Goal: Find specific page/section

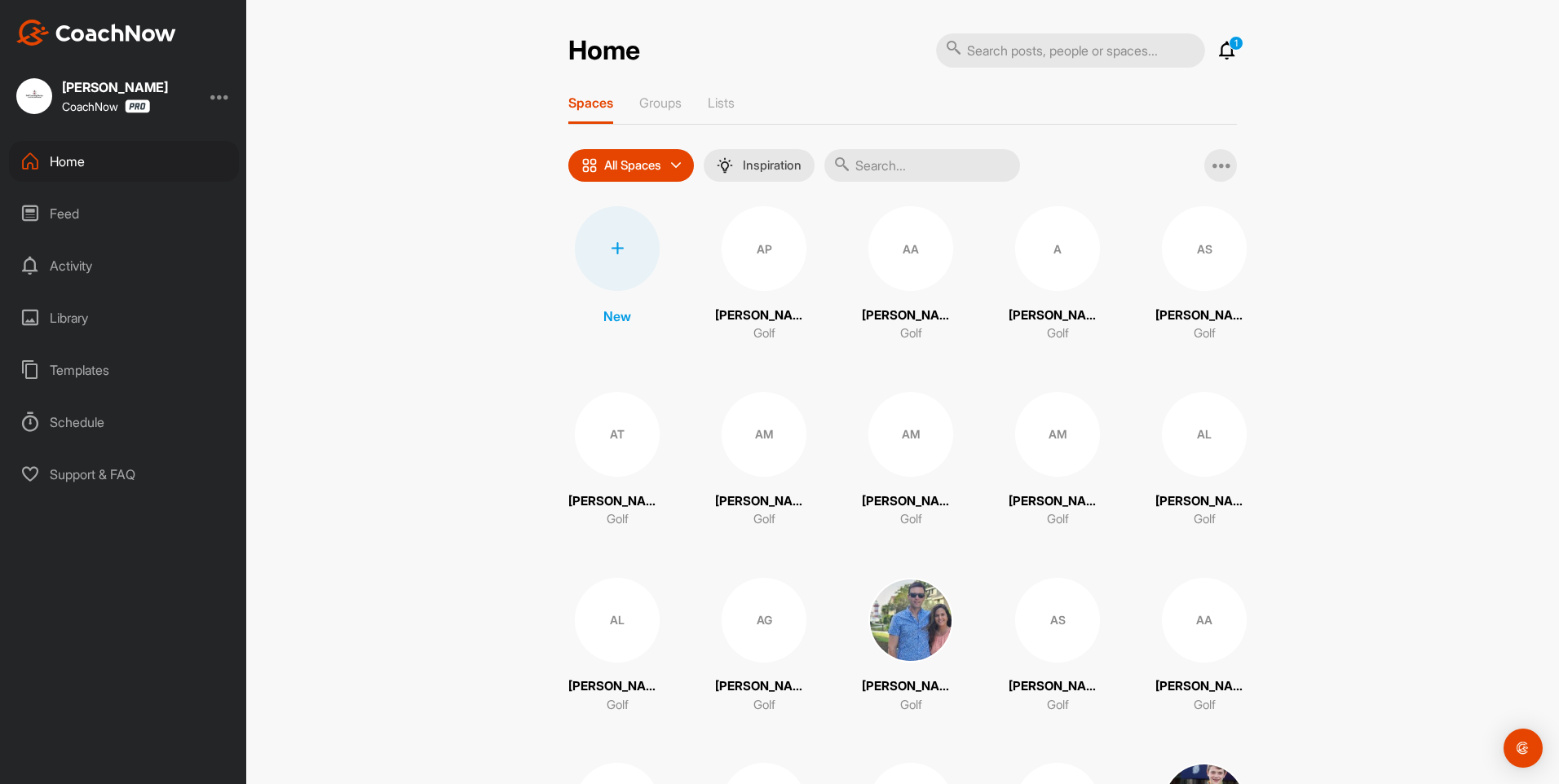
click at [1220, 51] on icon at bounding box center [1227, 51] width 20 height 20
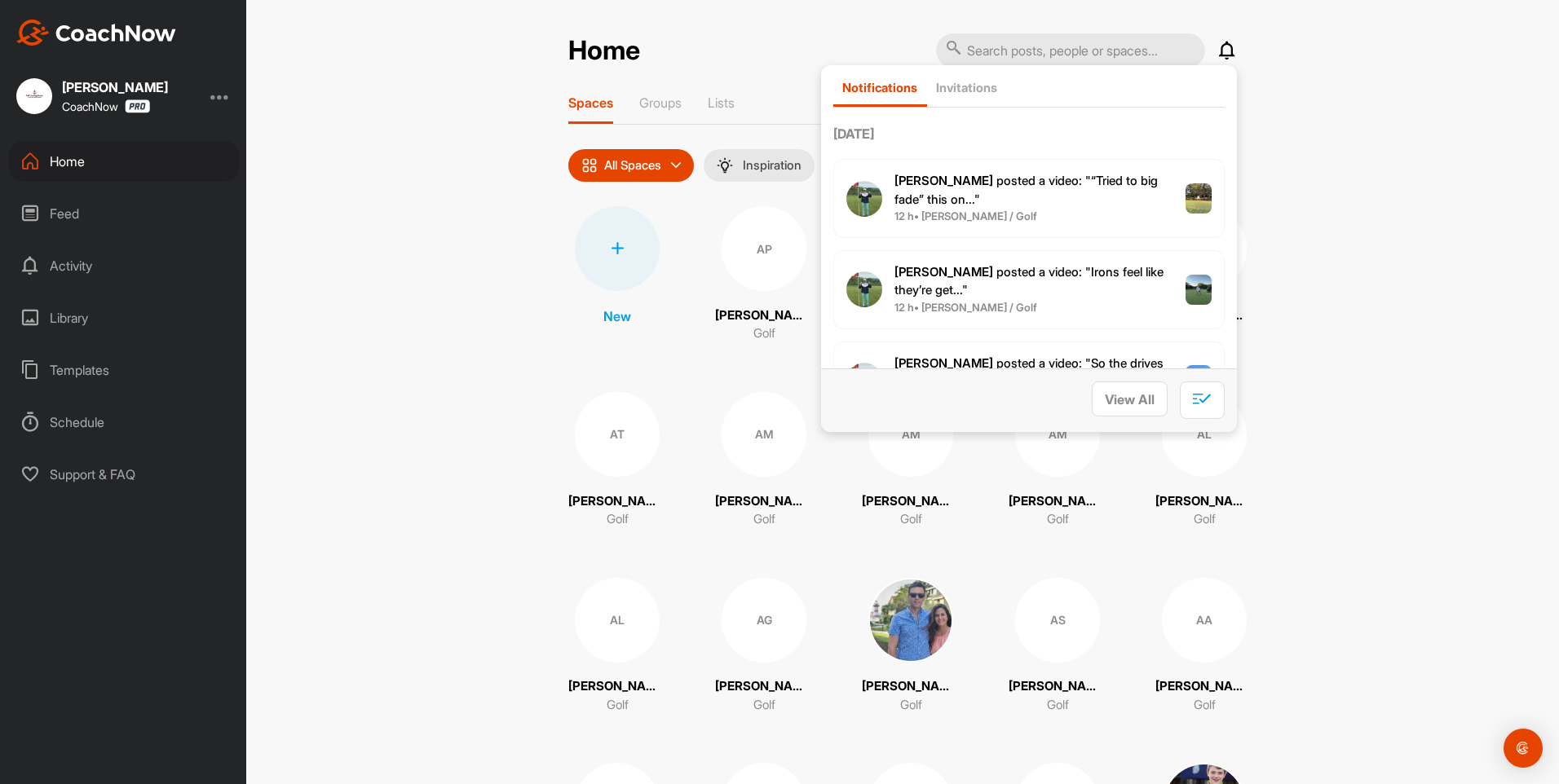
click at [367, 130] on div "Home Notifications Invitations [DATE] [PERSON_NAME] posted a video : " “Tried t…" at bounding box center [903, 392] width 1313 height 784
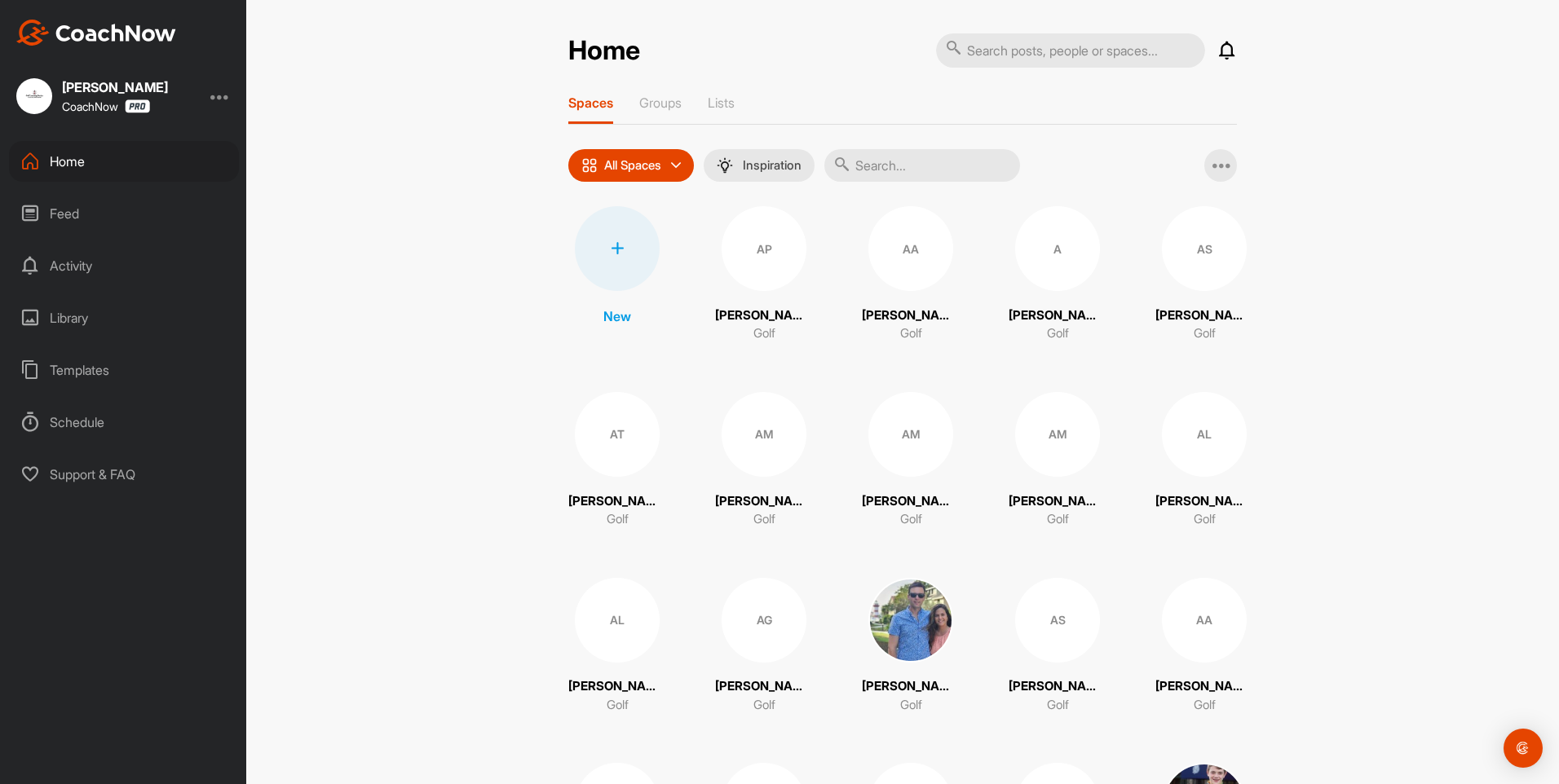
click at [980, 167] on input "text" at bounding box center [922, 166] width 196 height 33
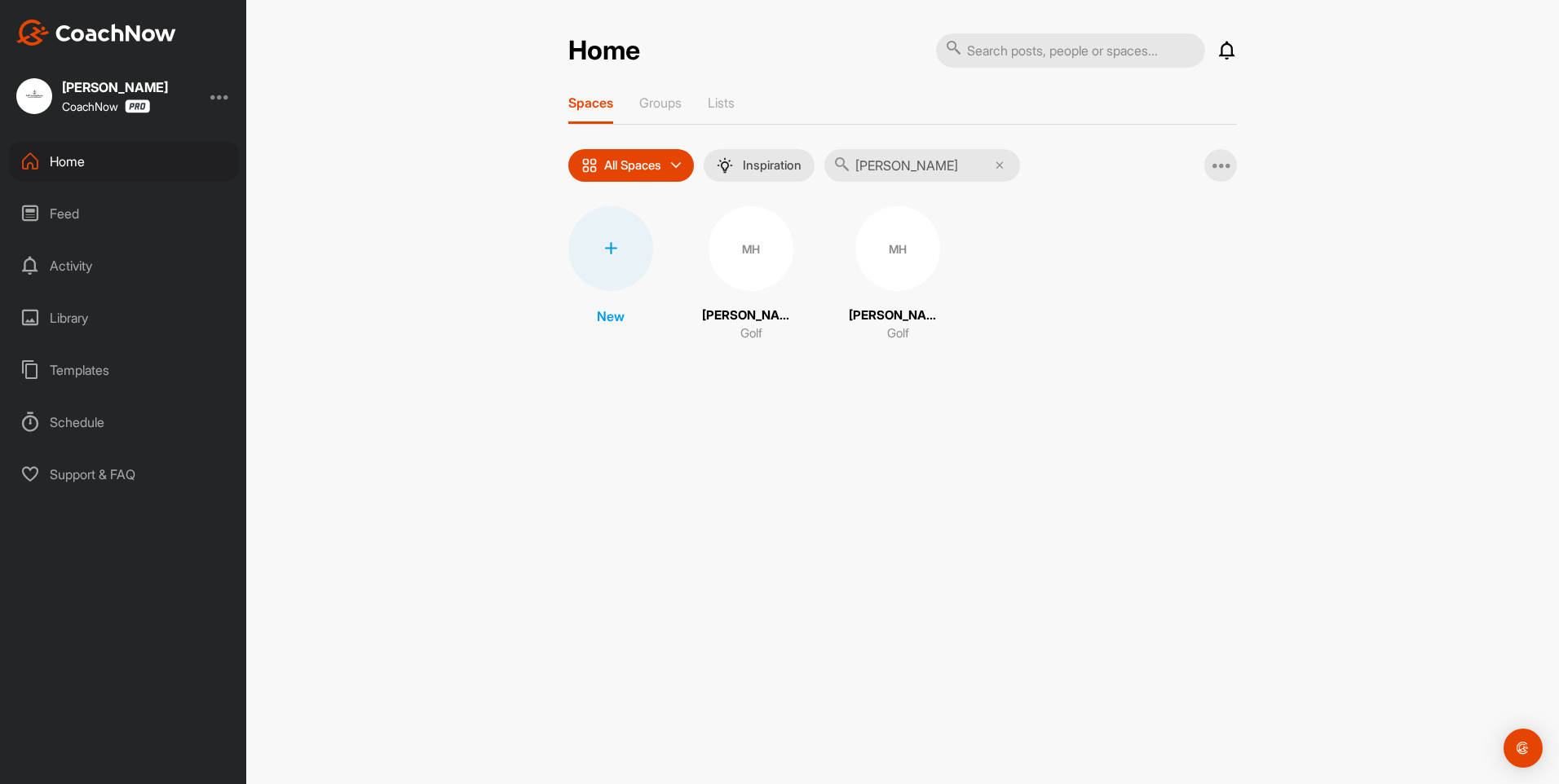
type input "[PERSON_NAME]"
click at [740, 243] on div "MH" at bounding box center [751, 248] width 85 height 85
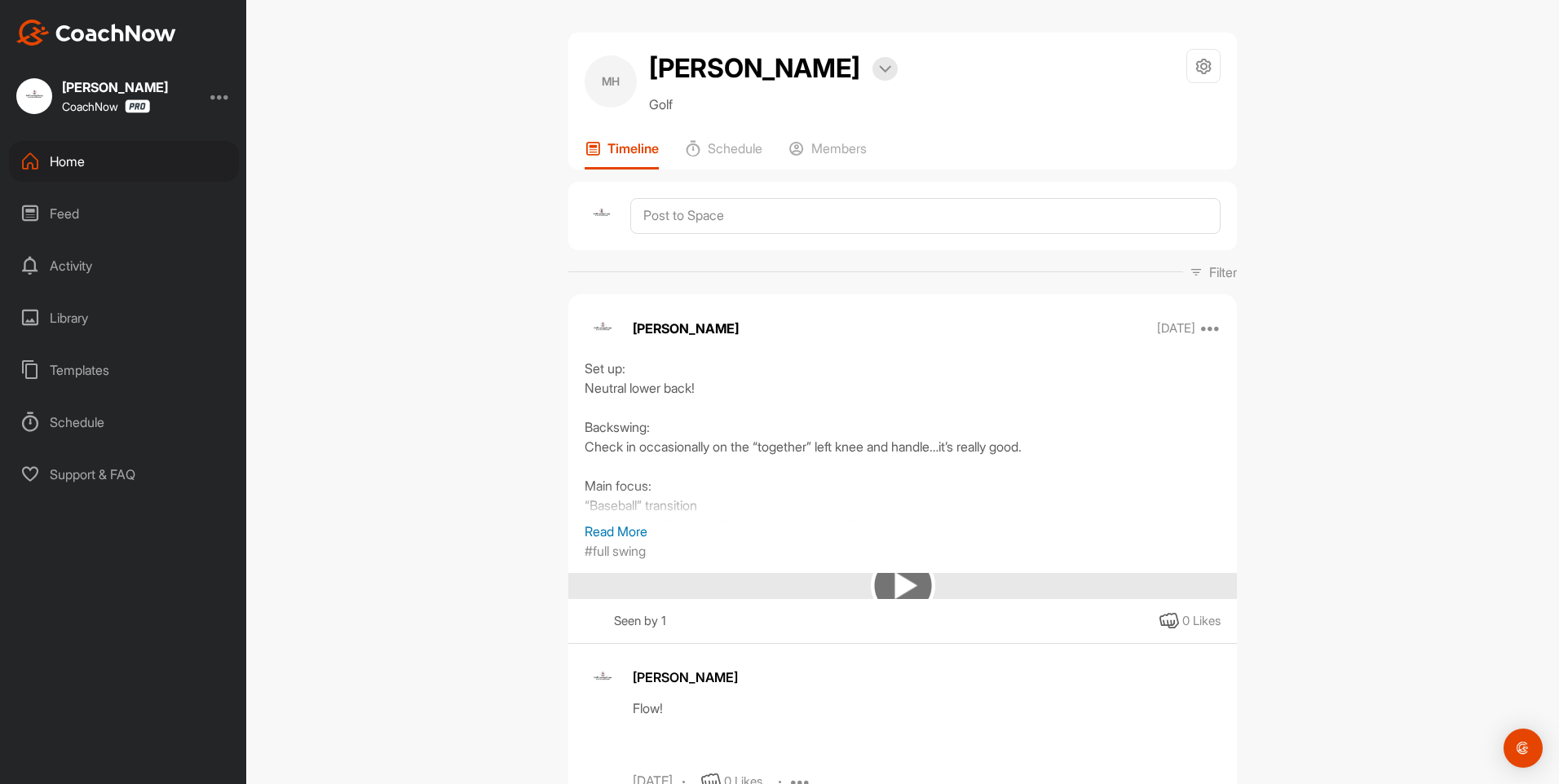
scroll to position [163, 0]
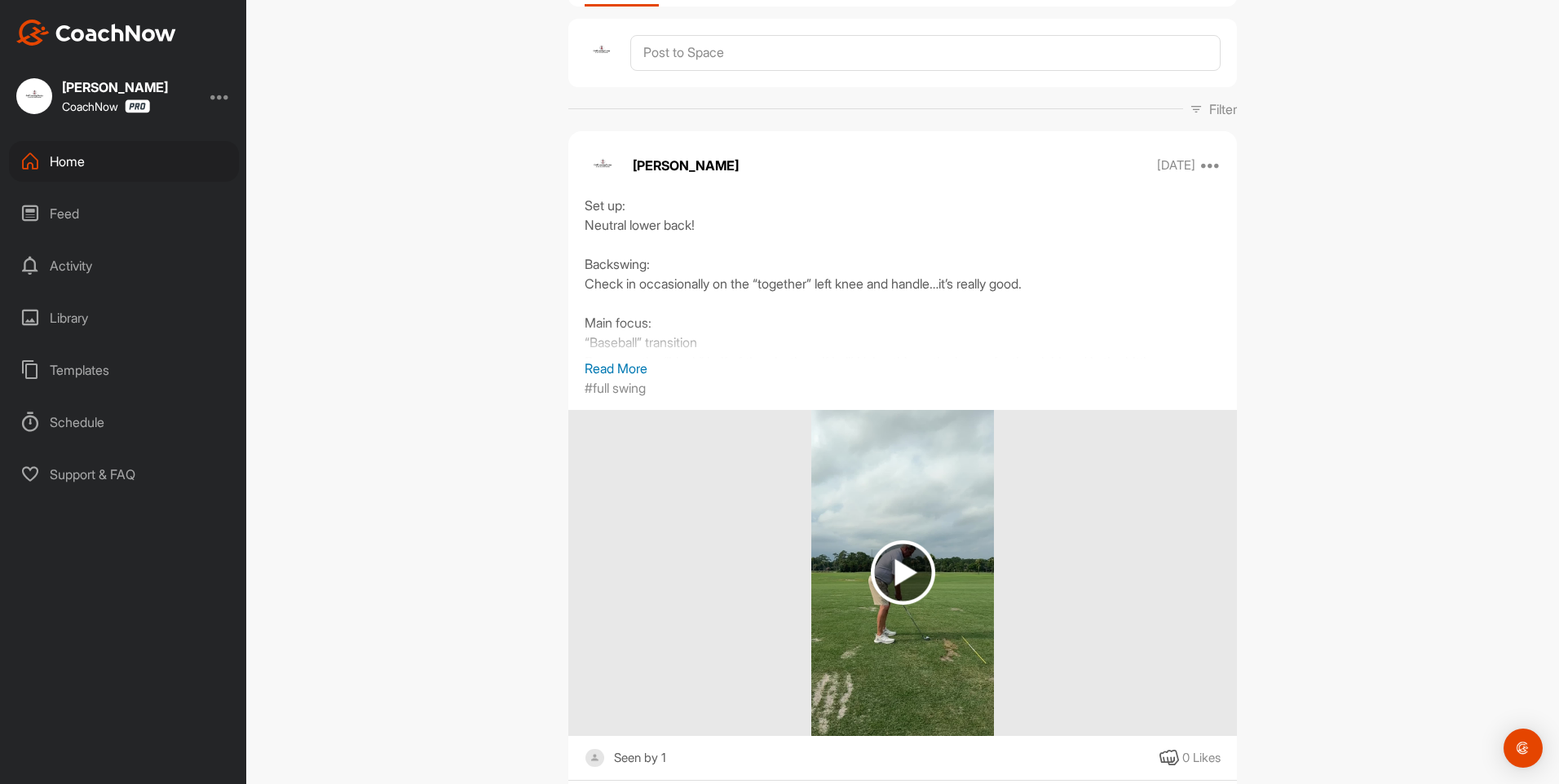
click at [605, 367] on p "Read More" at bounding box center [902, 368] width 636 height 20
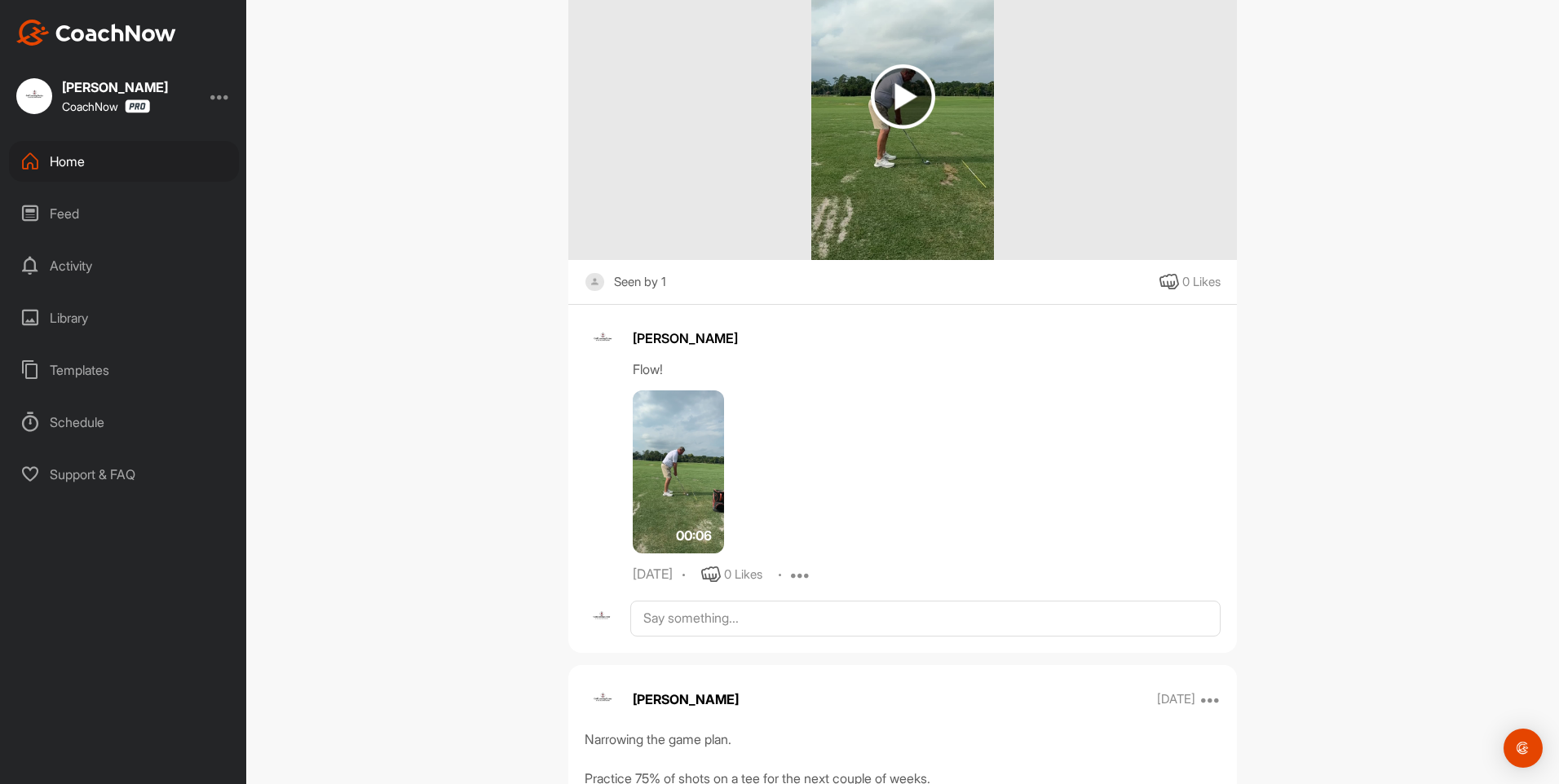
scroll to position [815, 0]
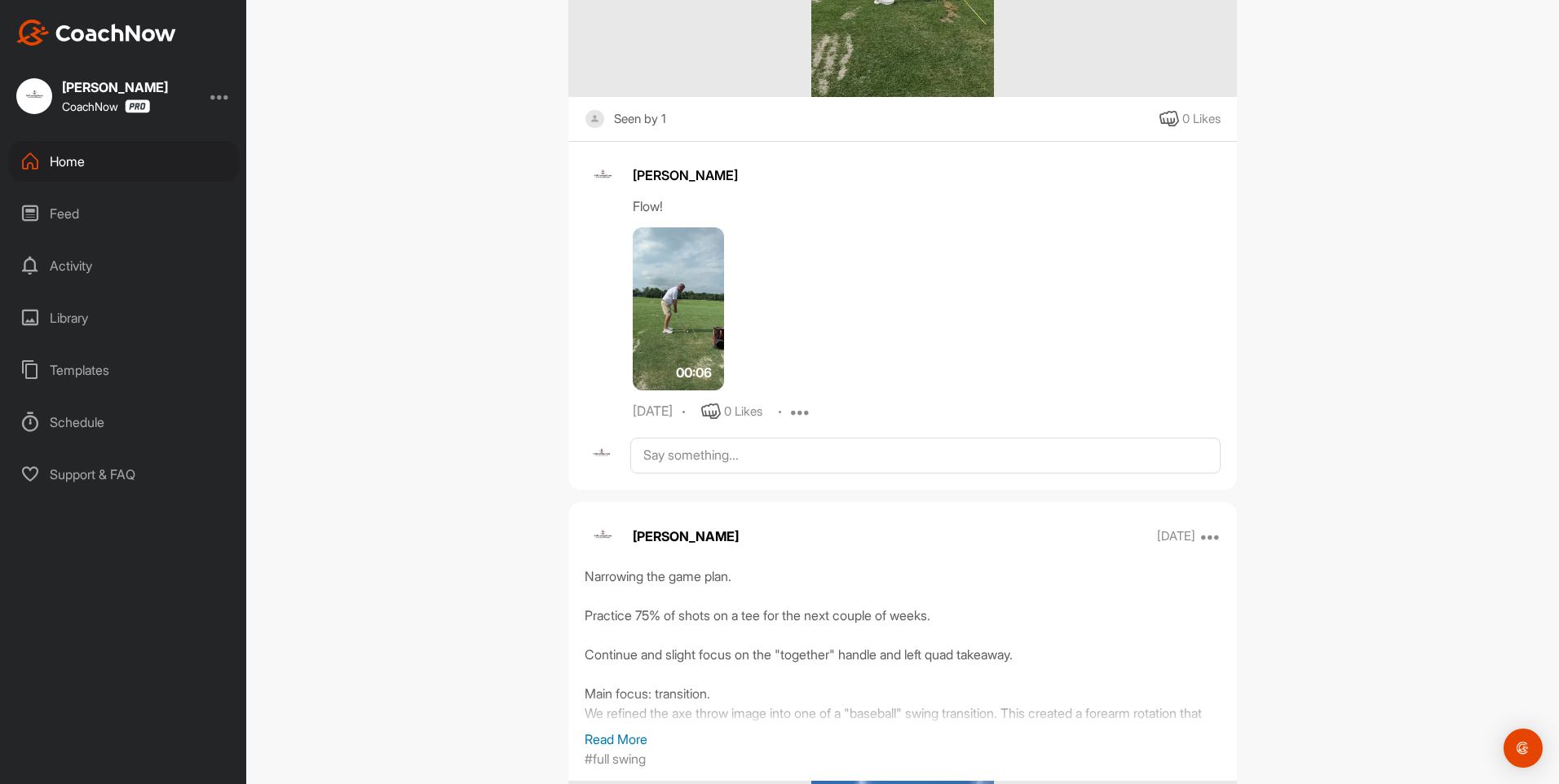
click at [680, 316] on img at bounding box center [678, 309] width 91 height 163
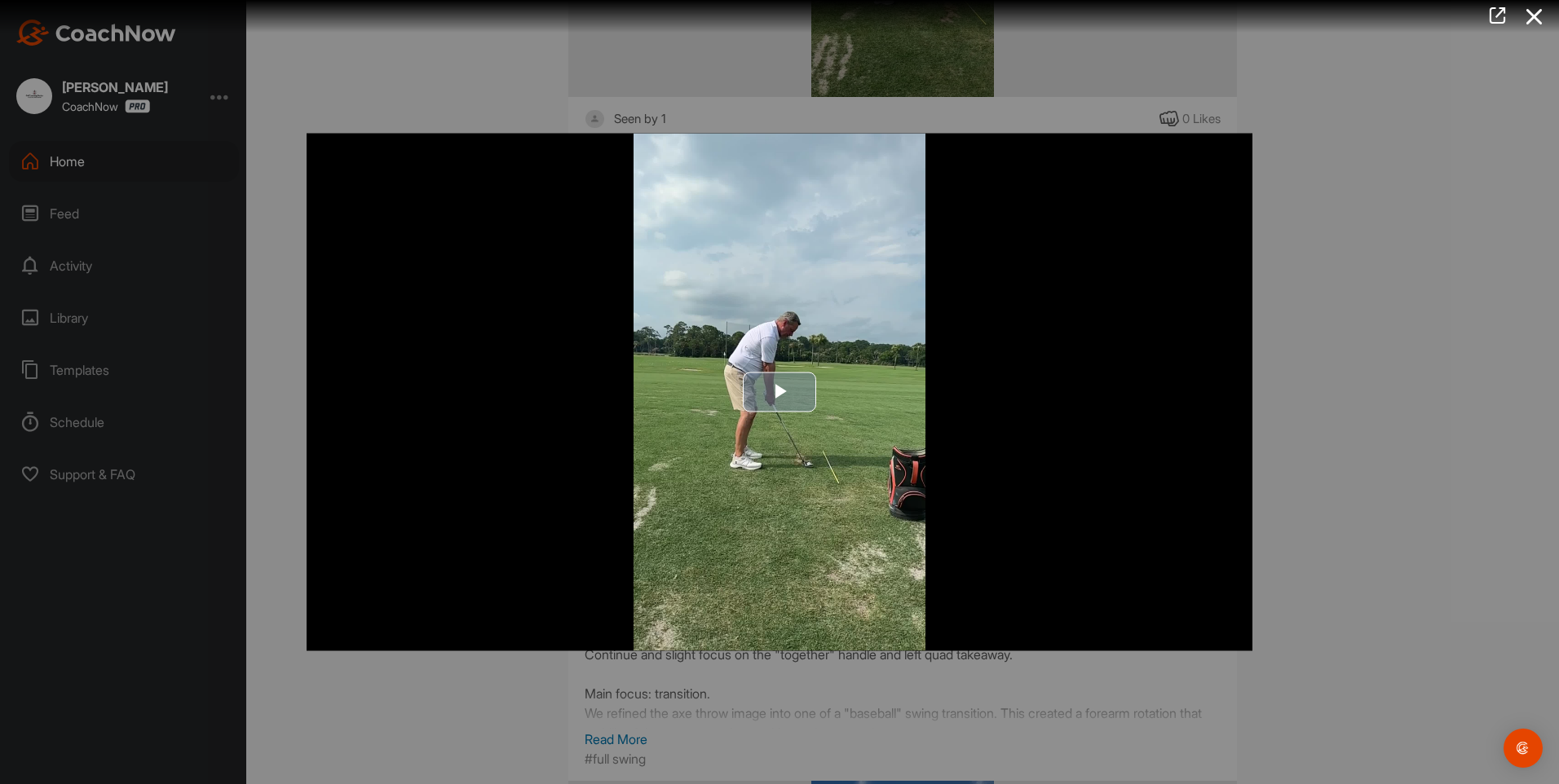
click at [779, 392] on span "Video Player" at bounding box center [779, 392] width 0 height 0
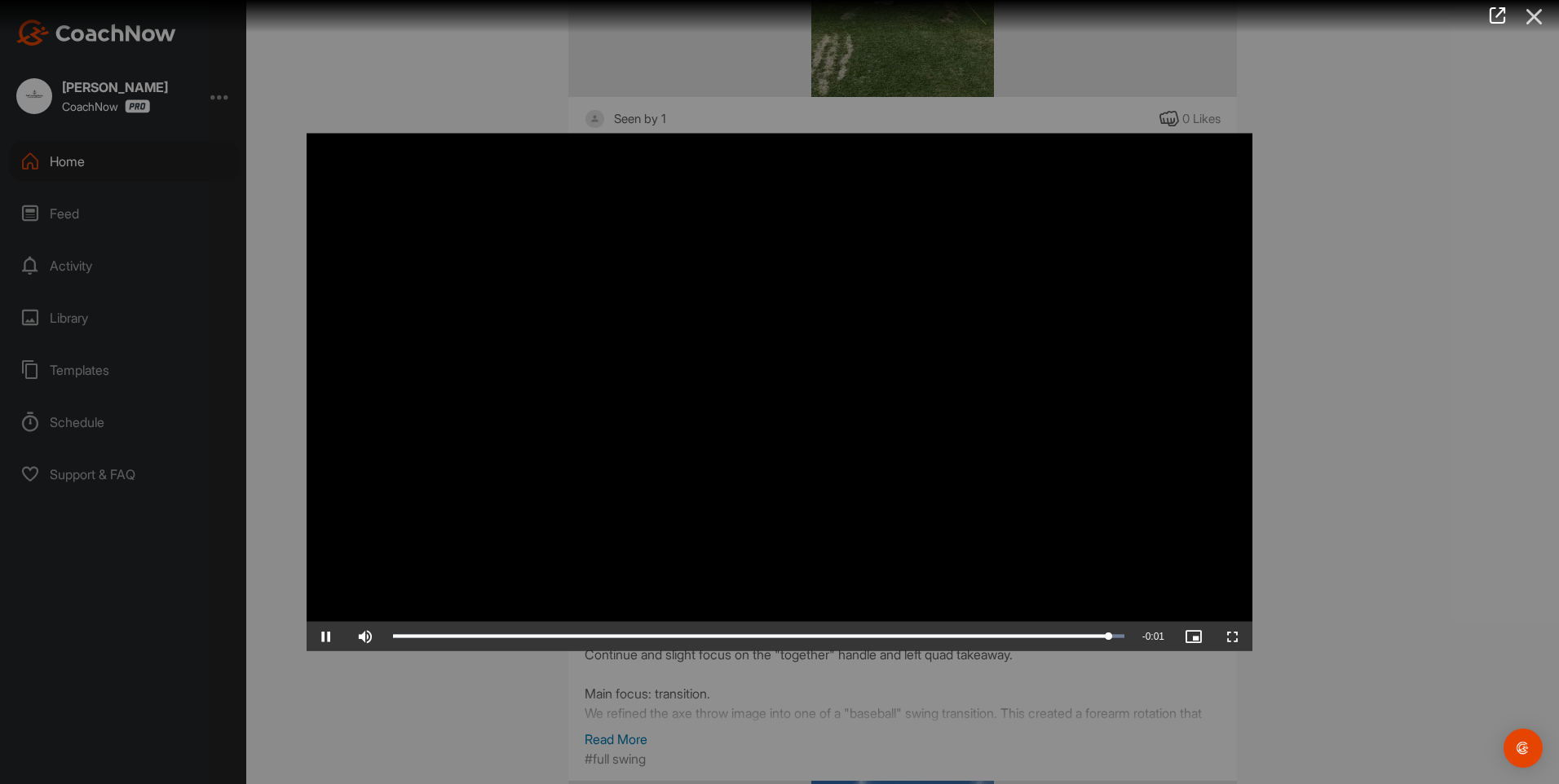
click at [1538, 16] on icon at bounding box center [1534, 16] width 38 height 30
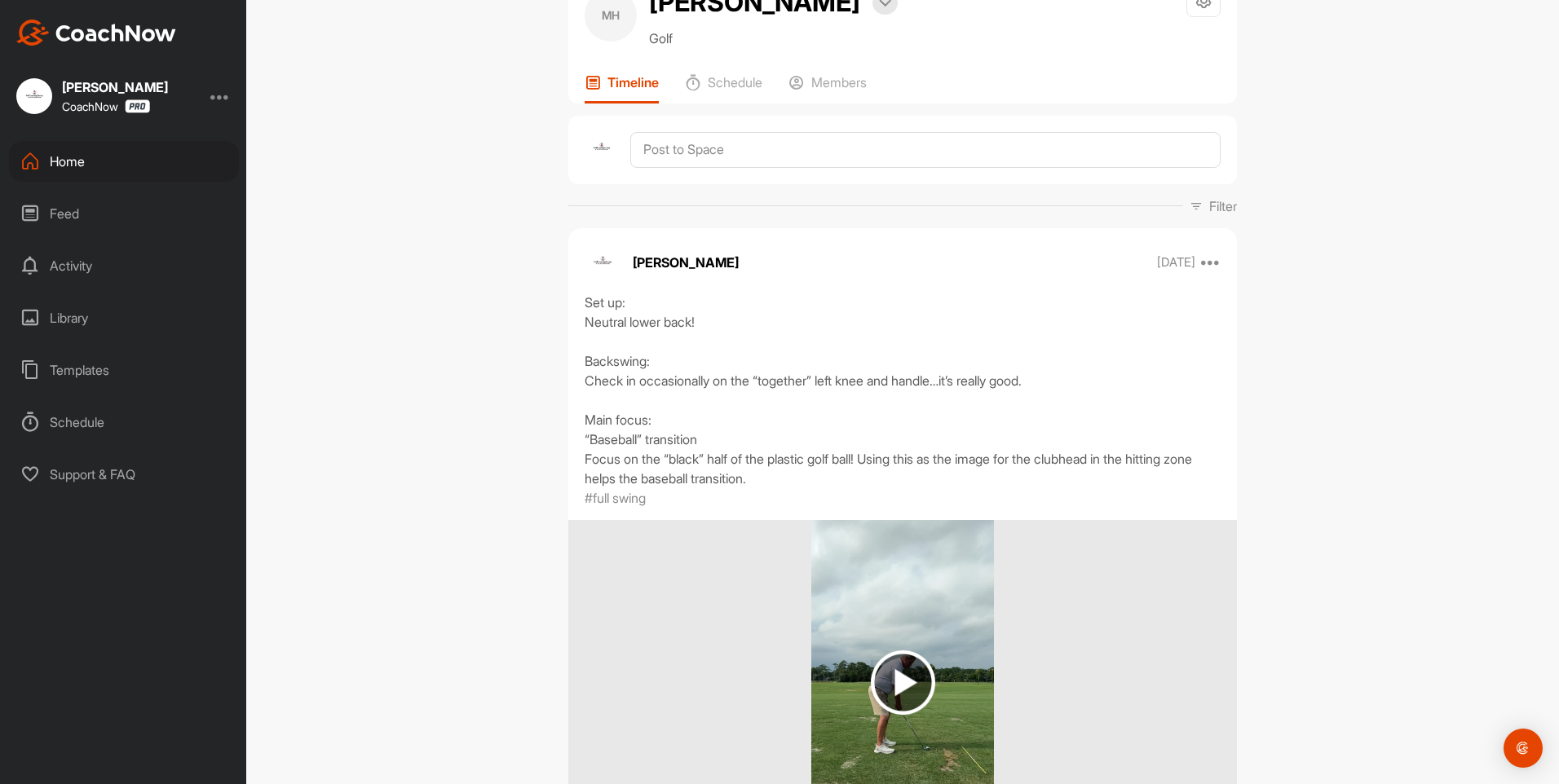
scroll to position [0, 0]
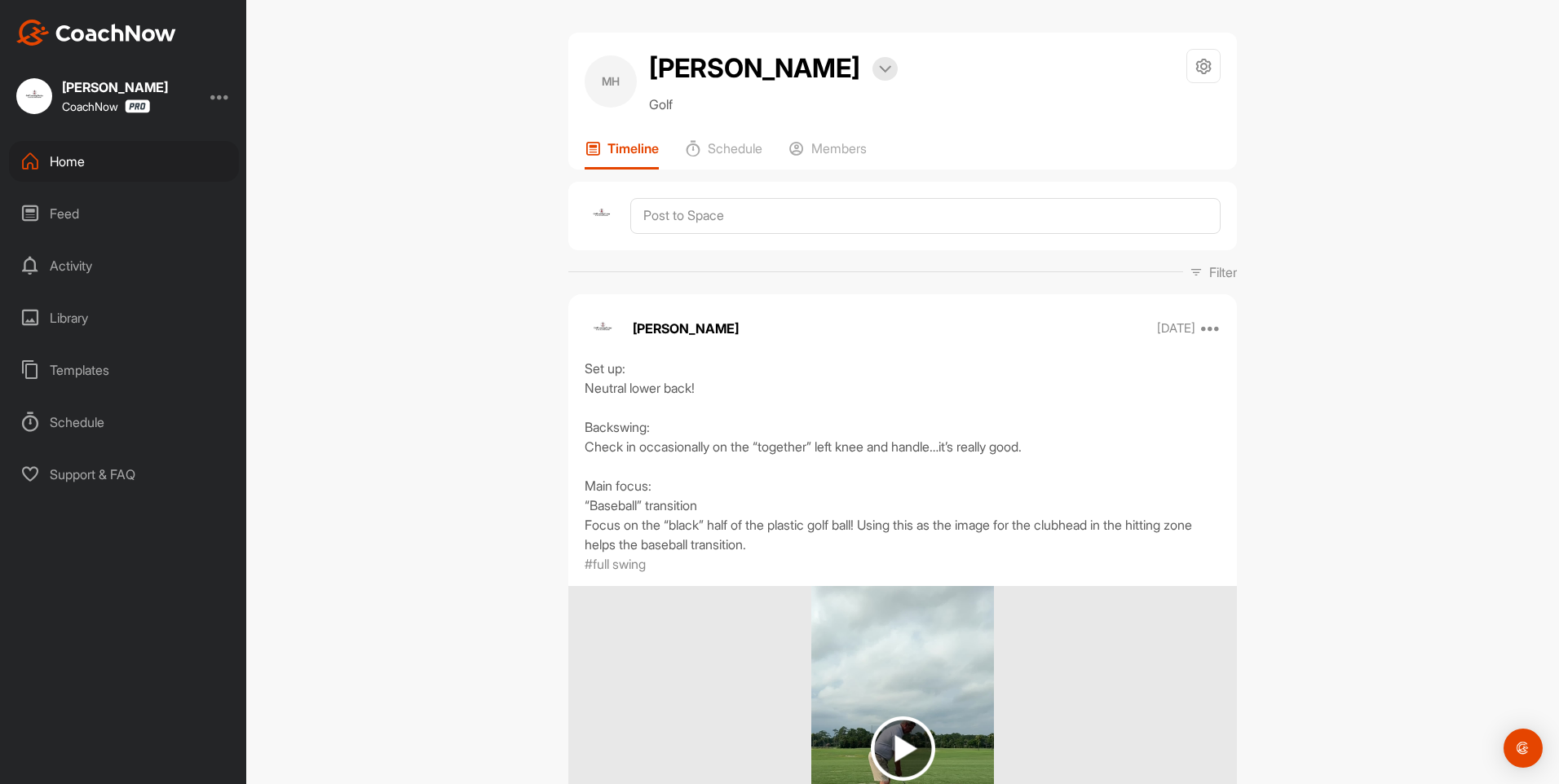
click at [66, 165] on div "Home" at bounding box center [124, 161] width 230 height 41
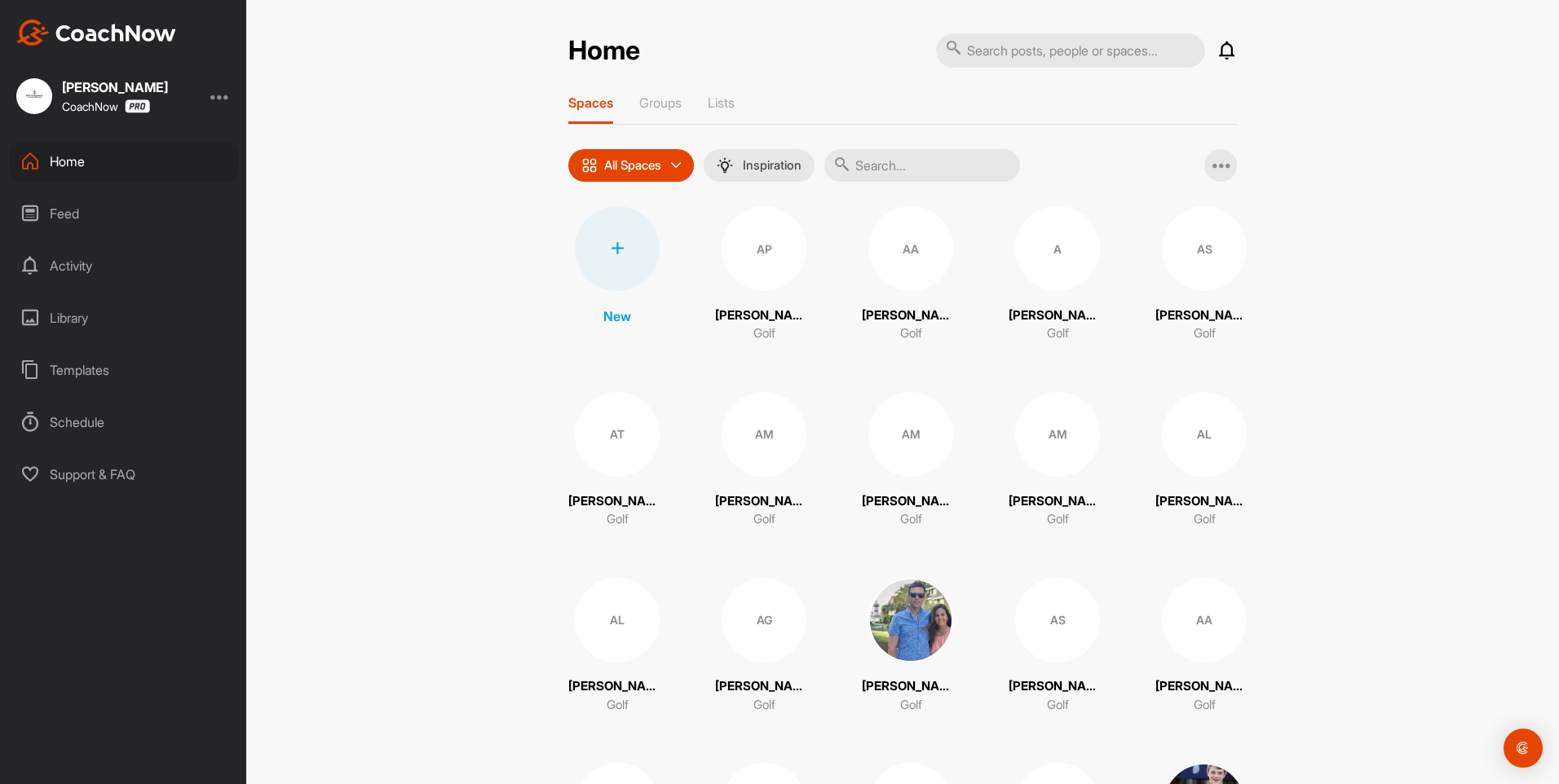
click at [933, 172] on input "text" at bounding box center [922, 166] width 196 height 33
type input "booth"
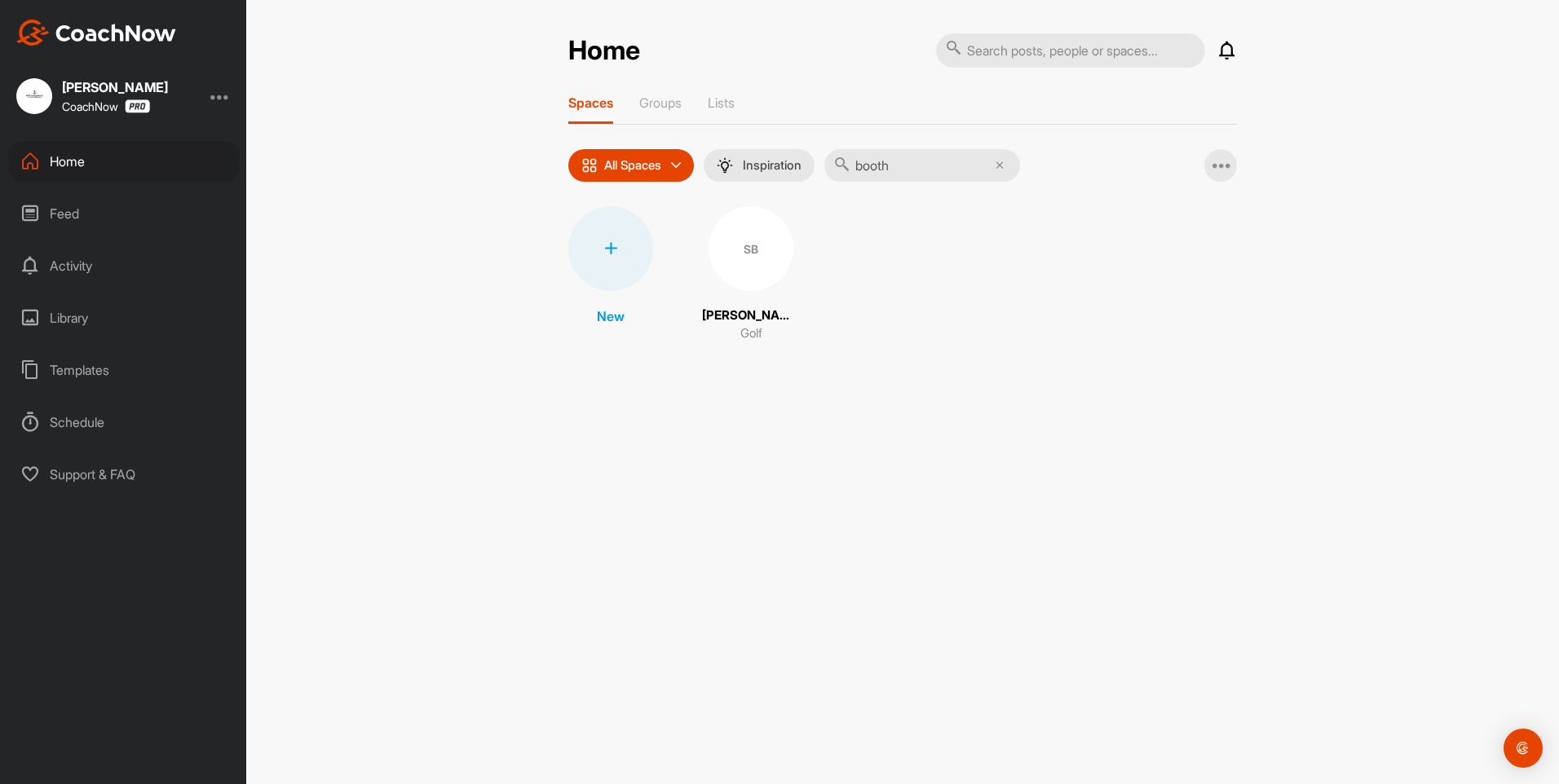
click at [756, 263] on div "SB" at bounding box center [751, 248] width 85 height 85
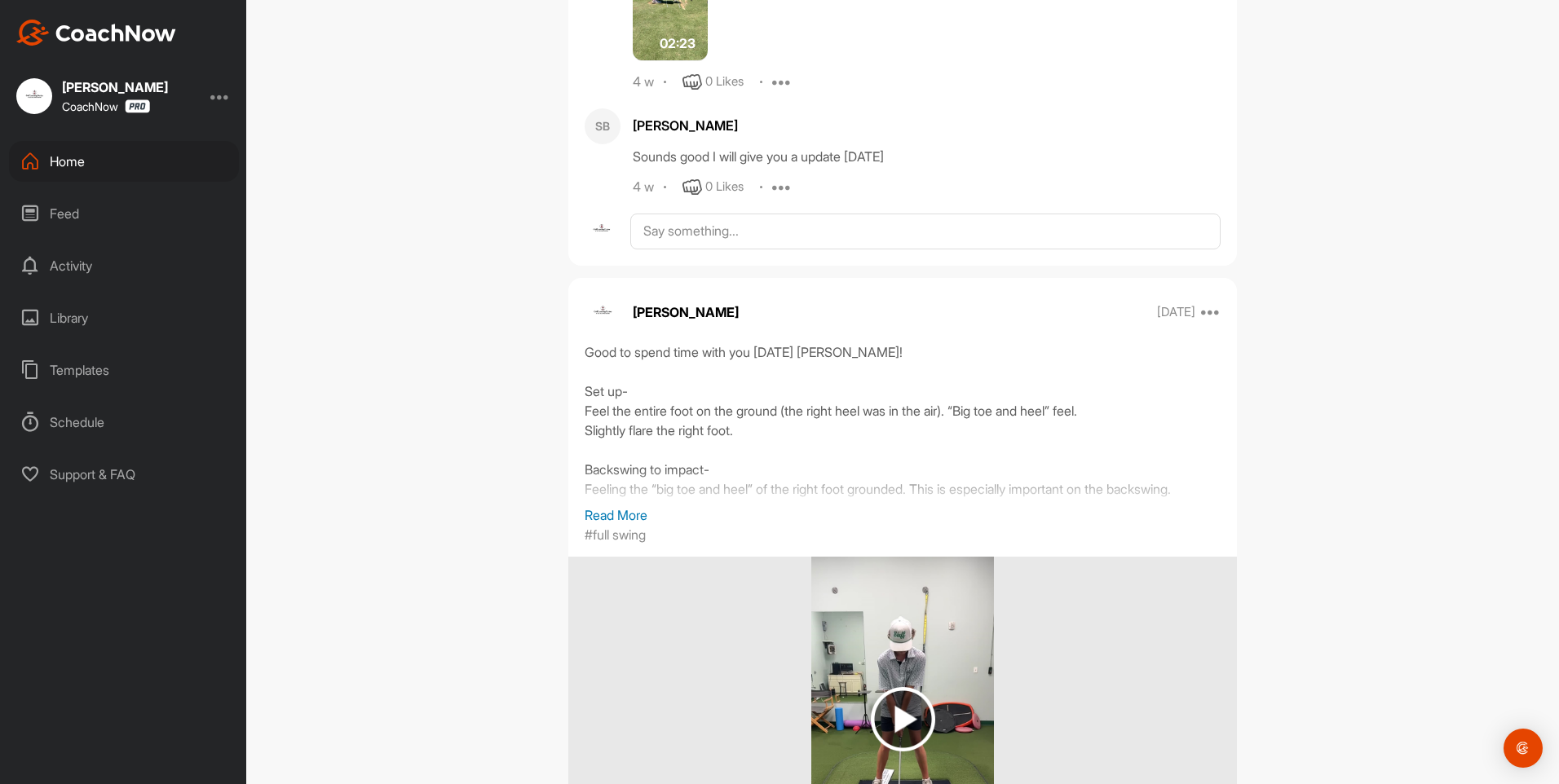
scroll to position [2608, 0]
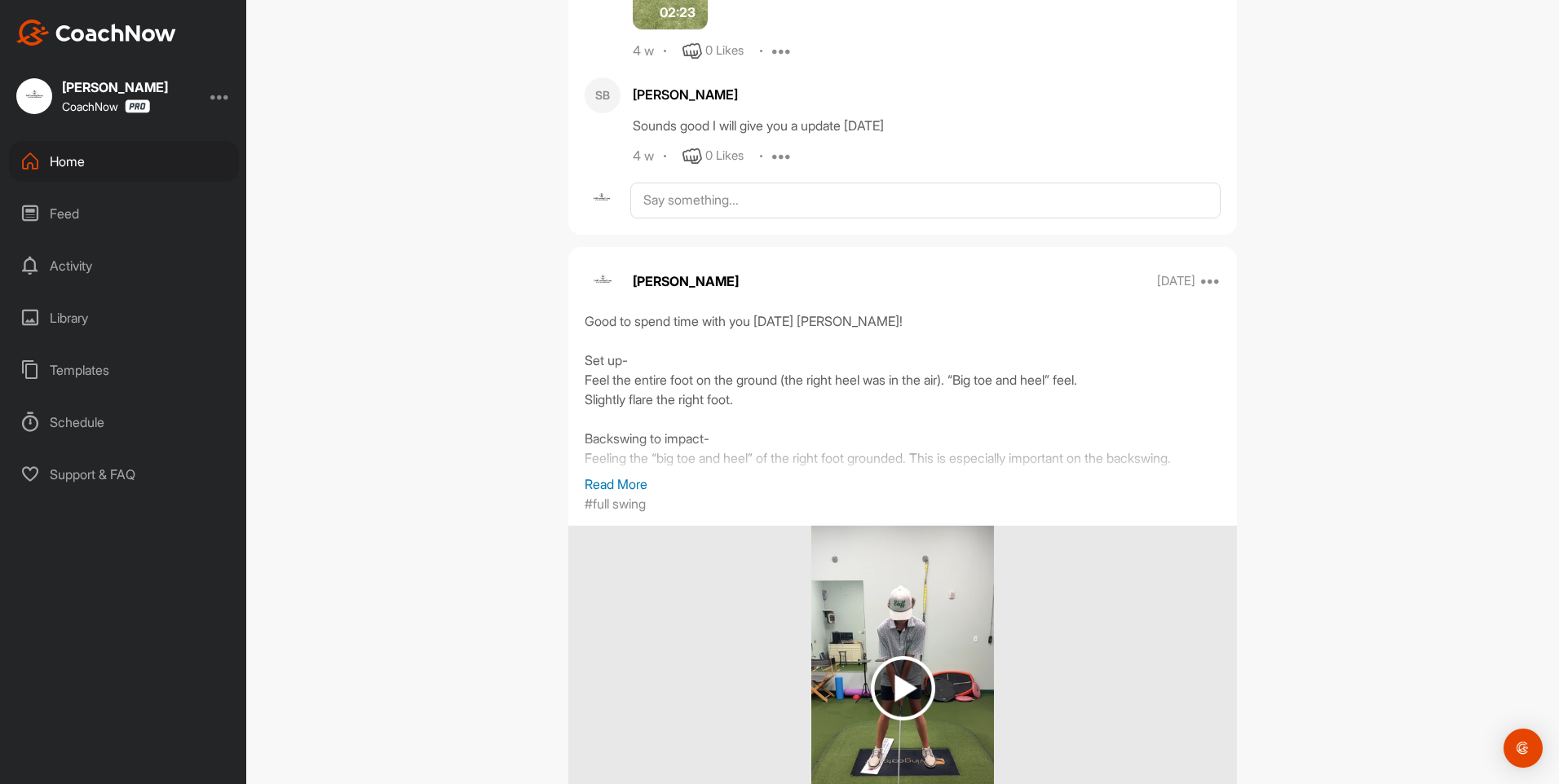
click at [616, 479] on p "Read More" at bounding box center [902, 484] width 636 height 20
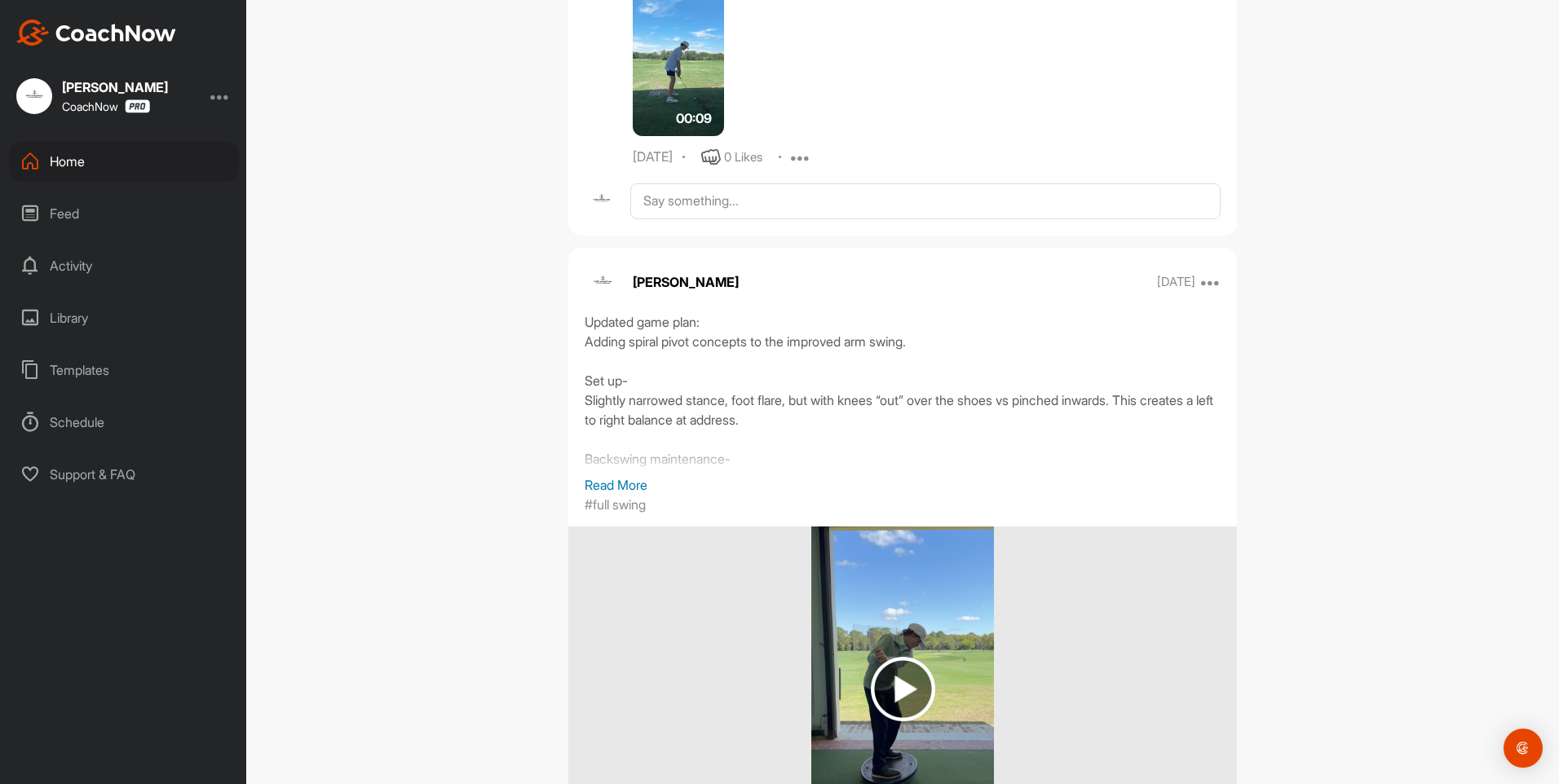
scroll to position [4401, 0]
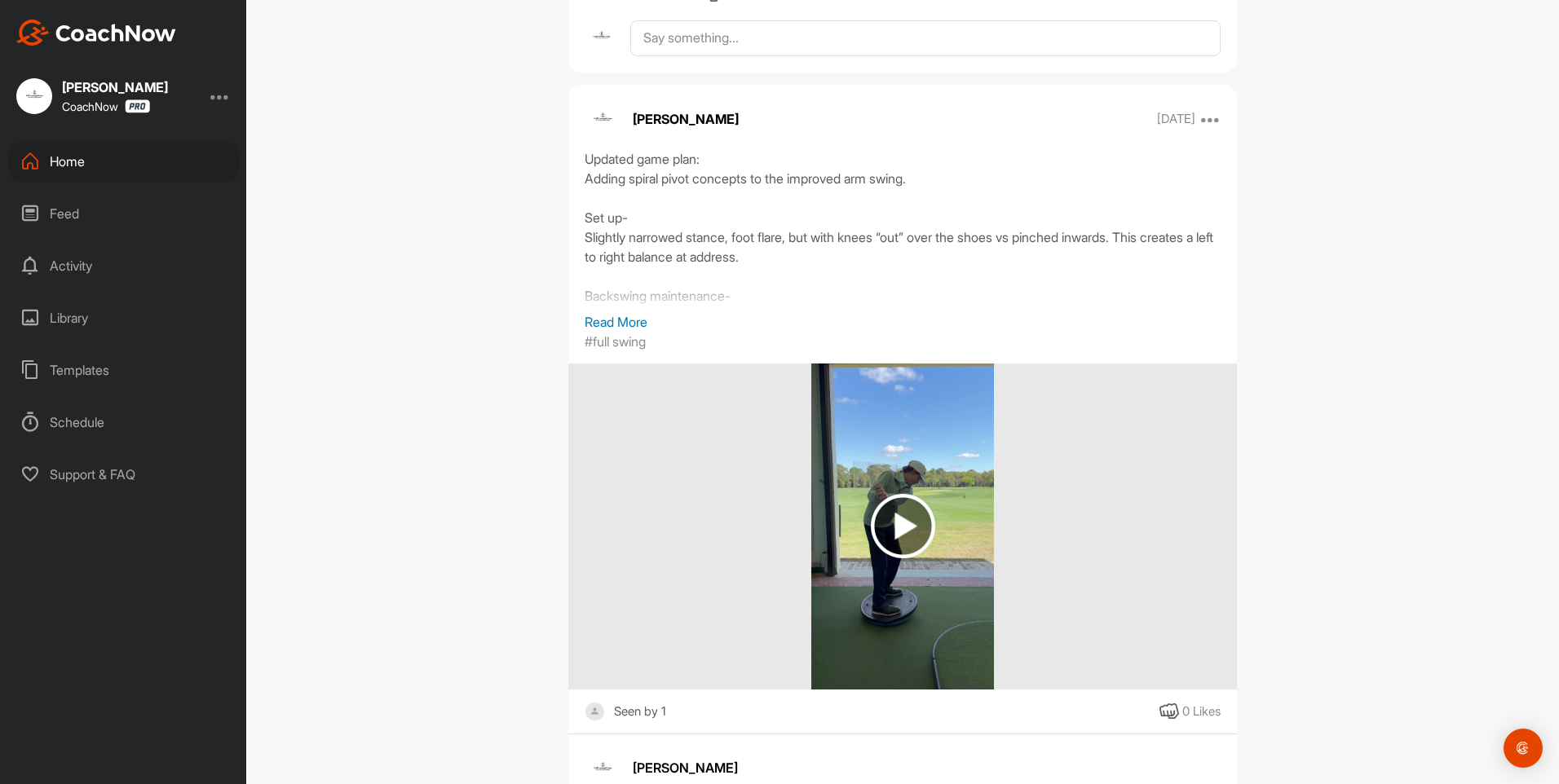
click at [625, 318] on p "Read More" at bounding box center [902, 322] width 636 height 20
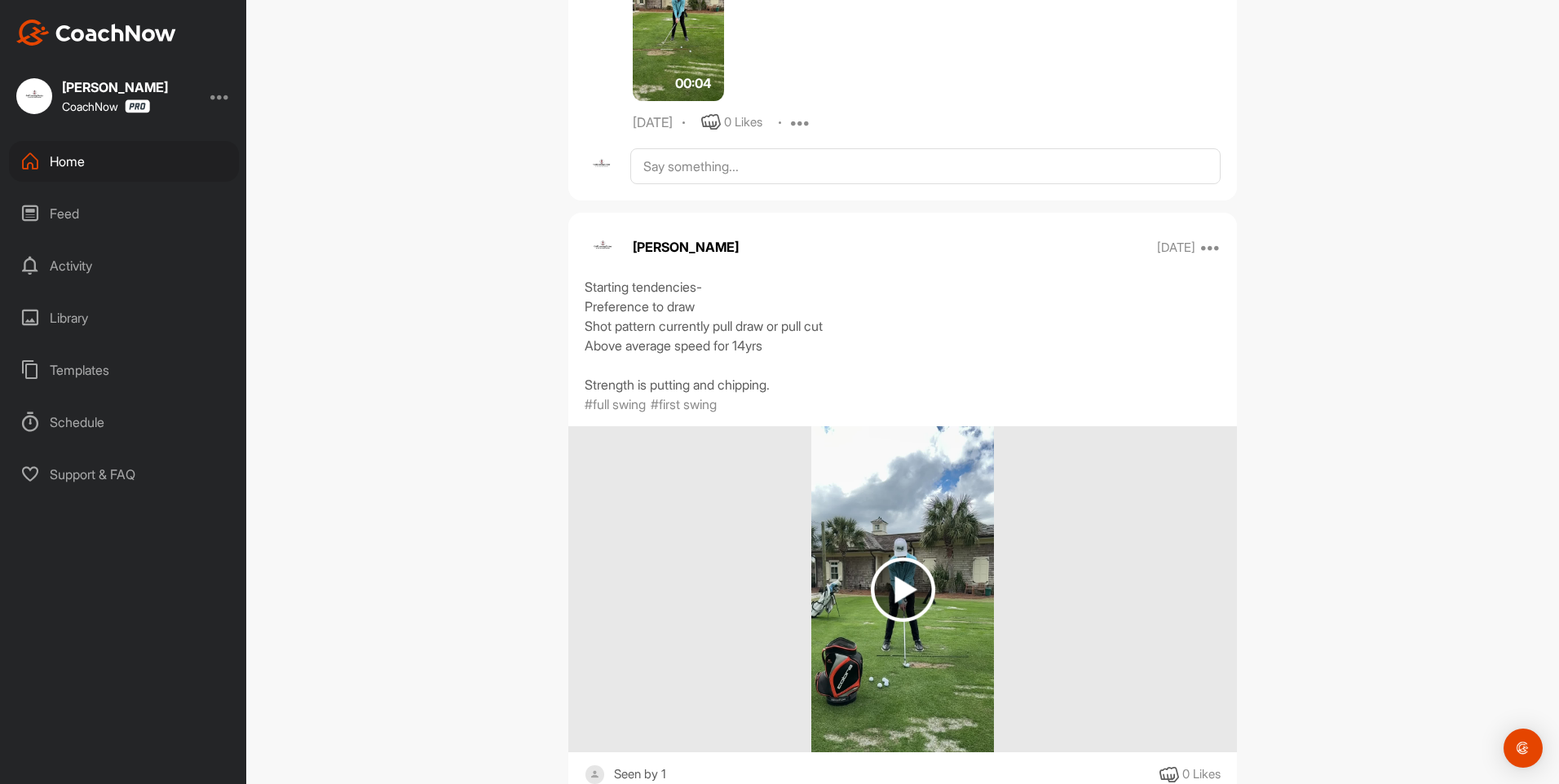
scroll to position [9128, 0]
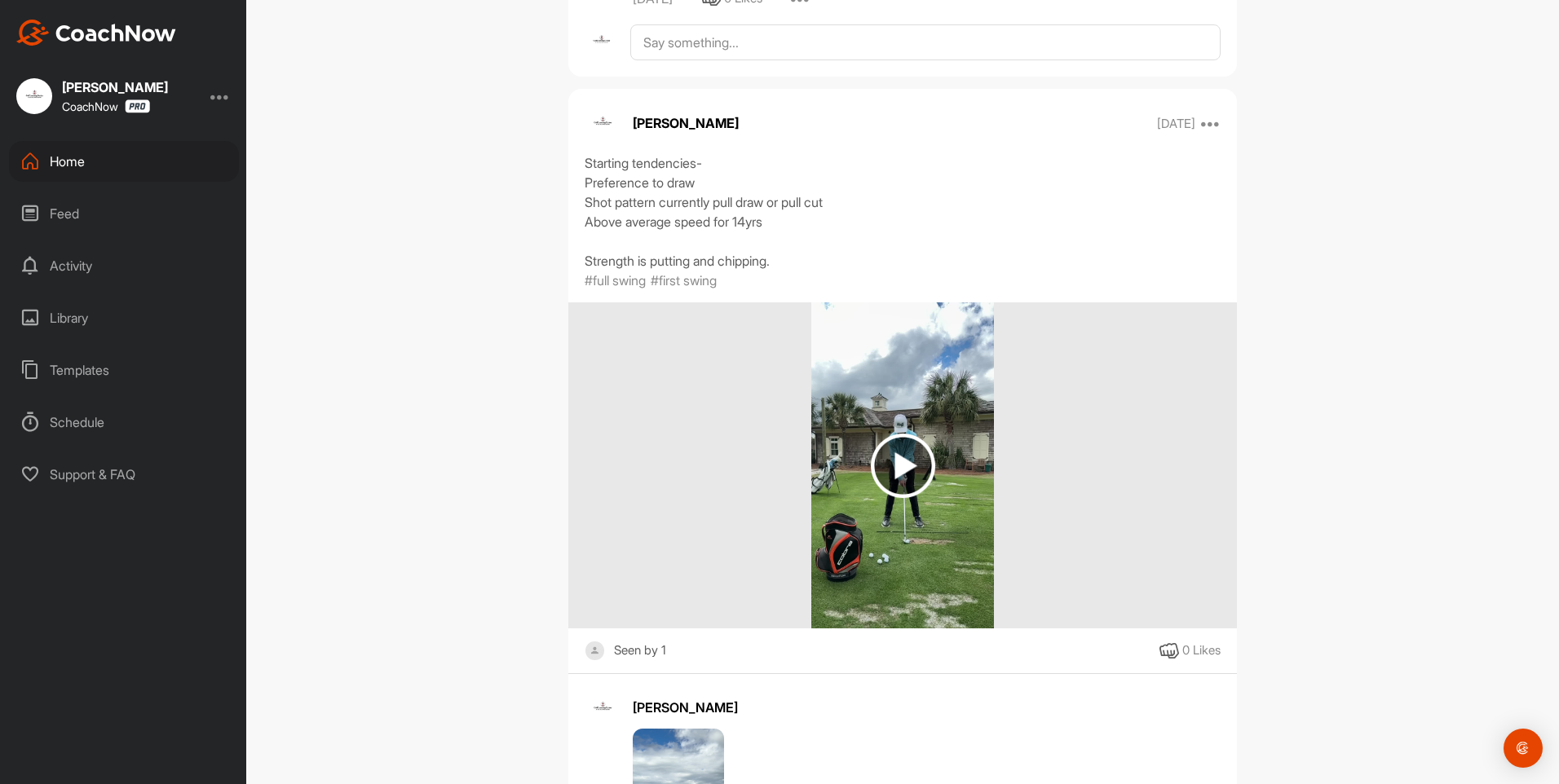
click at [84, 160] on div "Home" at bounding box center [124, 161] width 230 height 41
